Goal: Task Accomplishment & Management: Complete application form

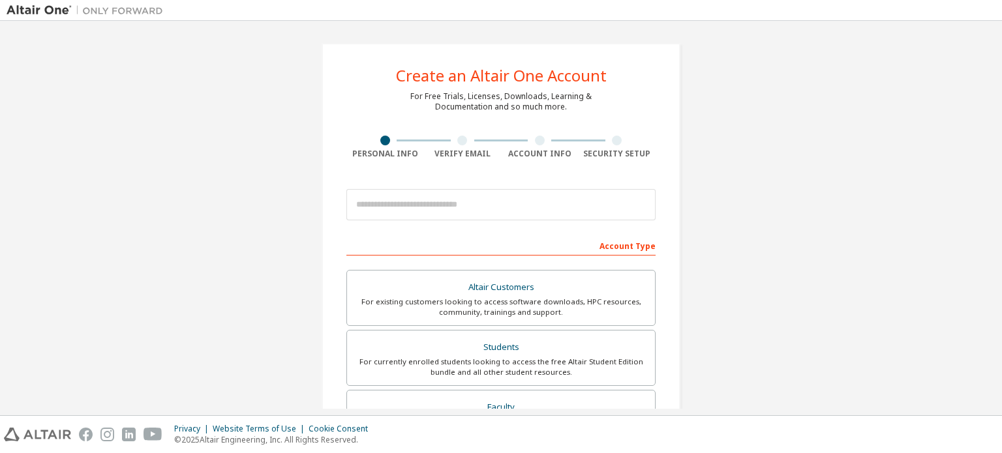
click at [436, 204] on input "email" at bounding box center [500, 204] width 309 height 31
type input "**********"
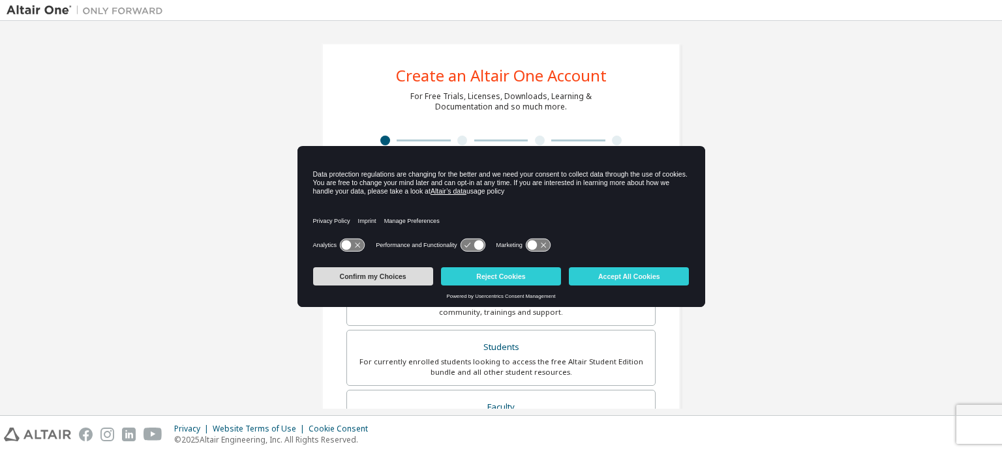
click at [396, 278] on button "Confirm my Choices" at bounding box center [373, 276] width 120 height 18
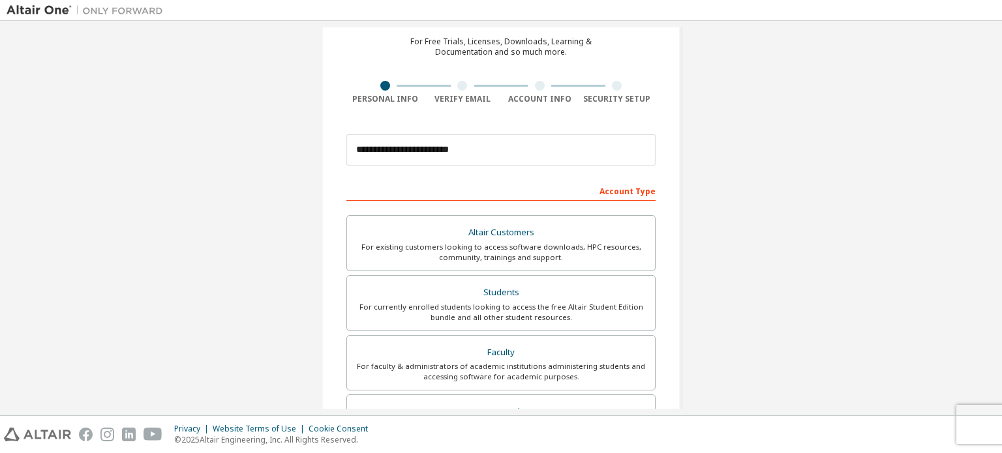
scroll to position [56, 0]
click at [503, 302] on div "For currently enrolled students looking to access the free Altair Student Editi…" at bounding box center [501, 311] width 292 height 21
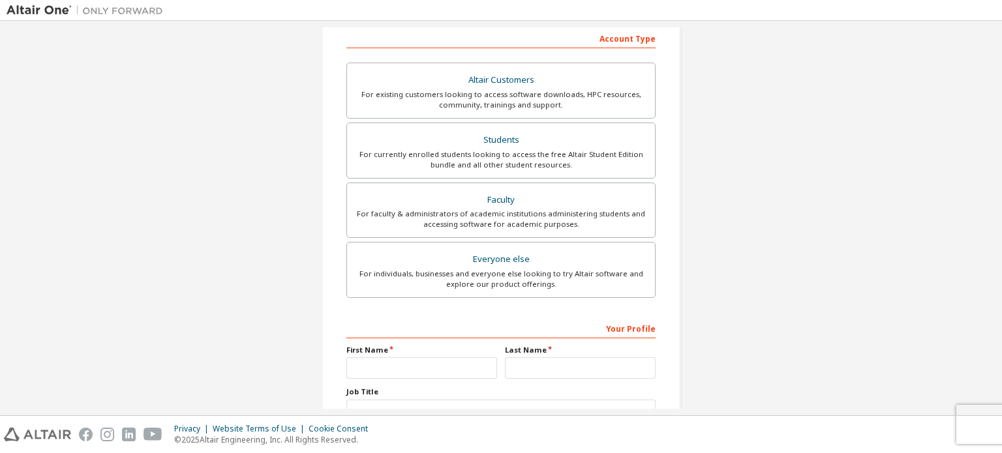
scroll to position [306, 0]
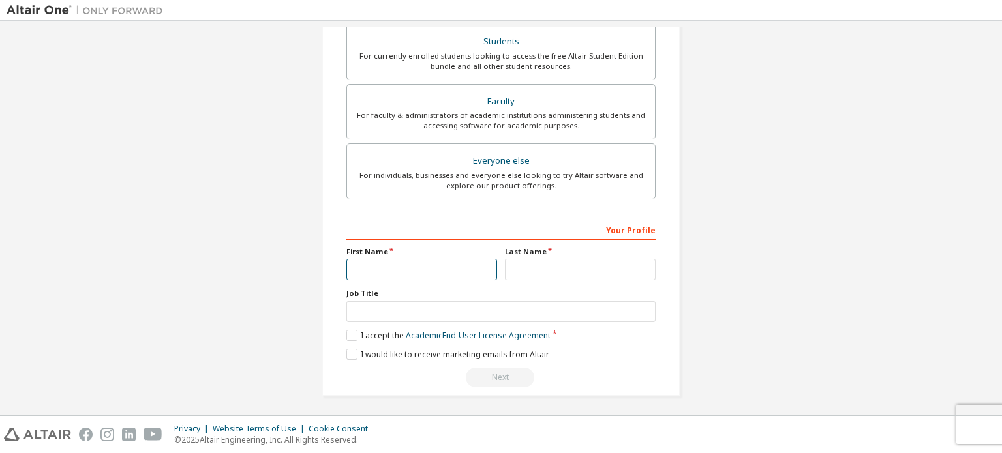
click at [419, 263] on input "text" at bounding box center [421, 270] width 151 height 22
type input "*******"
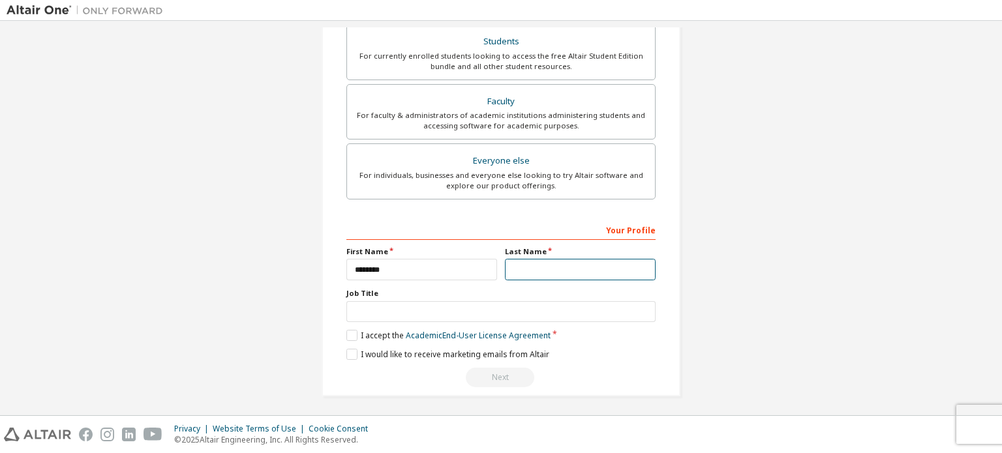
click at [522, 273] on input "text" at bounding box center [580, 270] width 151 height 22
type input "*****"
click at [351, 332] on label "I accept the Academic End-User License Agreement" at bounding box center [448, 335] width 204 height 11
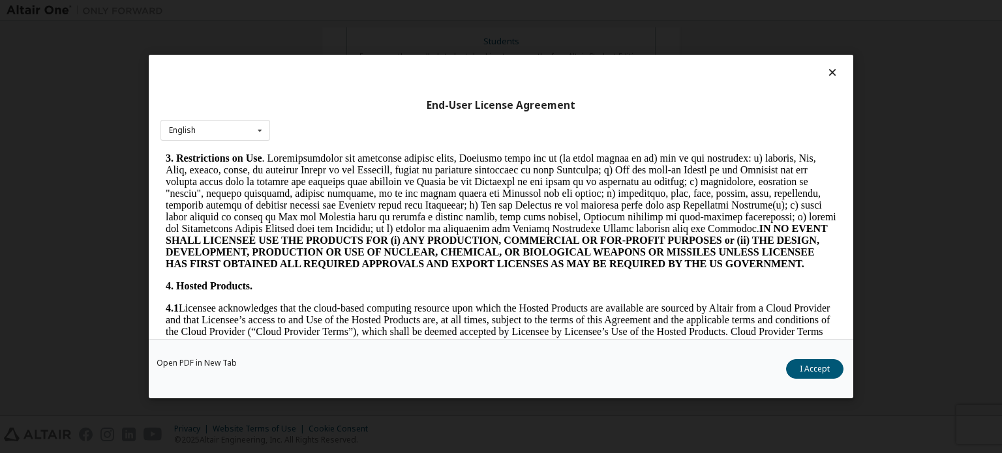
scroll to position [959, 0]
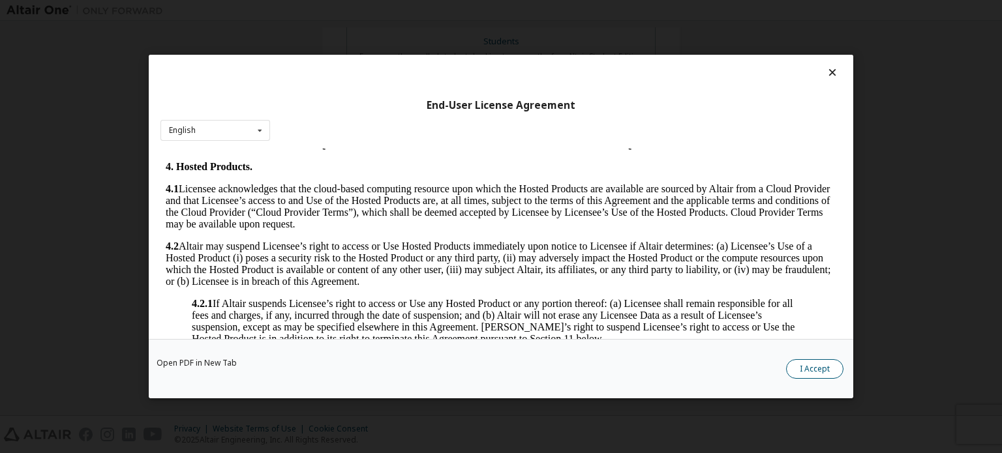
click at [808, 378] on button "I Accept" at bounding box center [814, 369] width 57 height 20
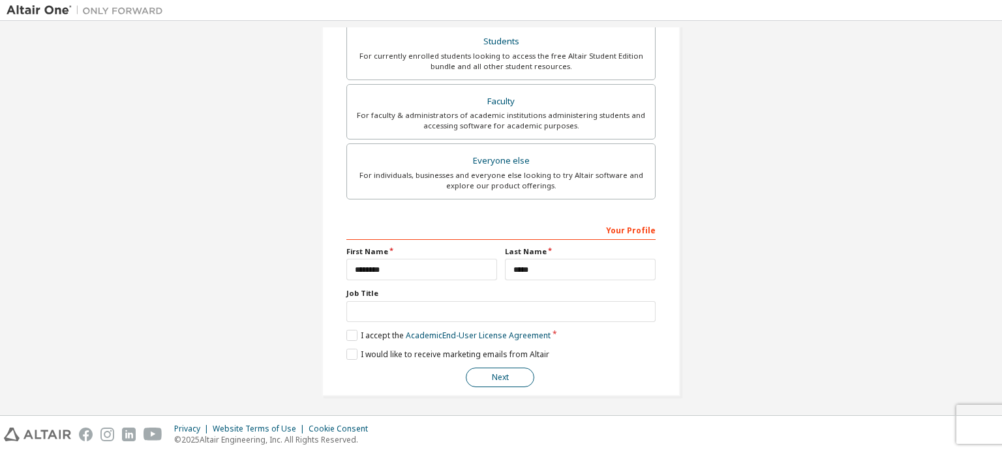
click at [477, 372] on button "Next" at bounding box center [500, 378] width 68 height 20
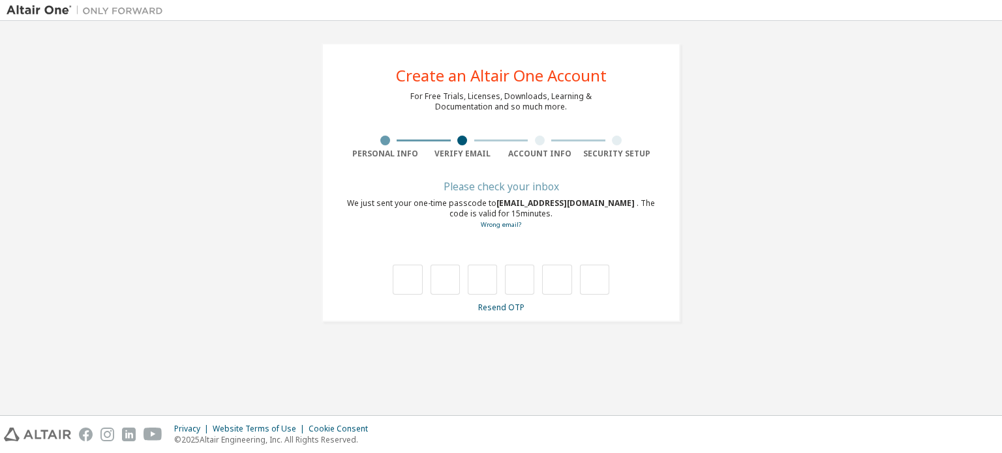
scroll to position [0, 0]
type input "*"
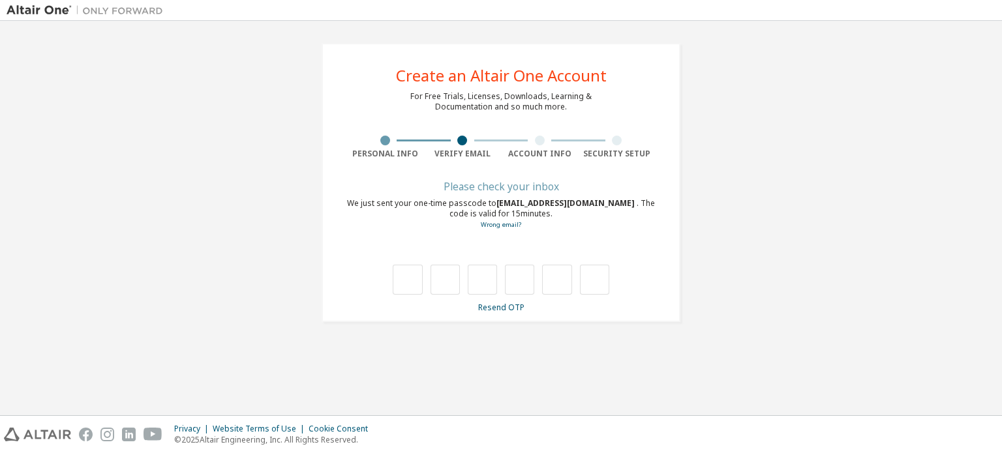
type input "*"
